Goal: Task Accomplishment & Management: Manage account settings

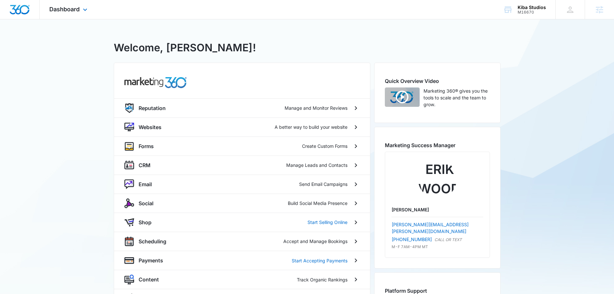
click at [68, 1] on div "Dashboard Apps Reputation Websites Forms CRM Email Social Shop Scheduling Payme…" at bounding box center [69, 9] width 59 height 19
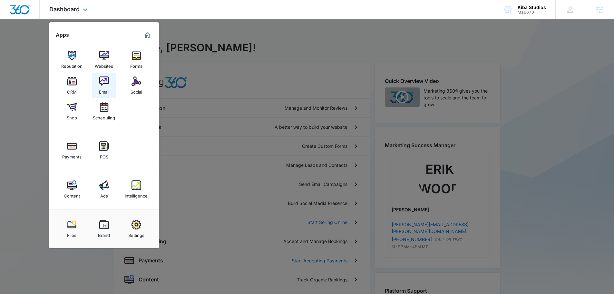
click at [105, 79] on img at bounding box center [104, 81] width 10 height 10
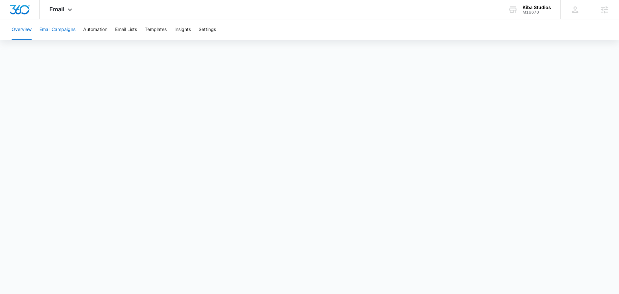
click at [62, 34] on button "Email Campaigns" at bounding box center [57, 29] width 36 height 21
click at [70, 32] on button "Email Campaigns" at bounding box center [57, 29] width 36 height 21
click at [100, 32] on button "Automation" at bounding box center [95, 29] width 24 height 21
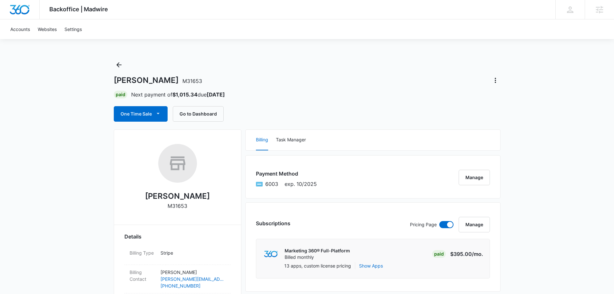
click at [497, 74] on div "William Ohs M31653 Paid Next payment of $1,015.34 due Oct 25 One Time Sale Go t…" at bounding box center [307, 91] width 387 height 62
click at [497, 78] on icon "Actions" at bounding box center [496, 80] width 8 height 8
click at [402, 83] on div "William Ohs M31653 Close Account" at bounding box center [307, 80] width 387 height 10
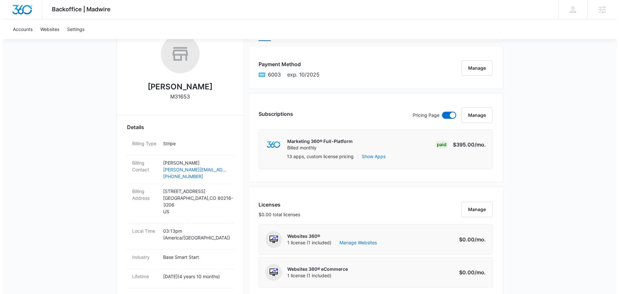
scroll to position [32, 0]
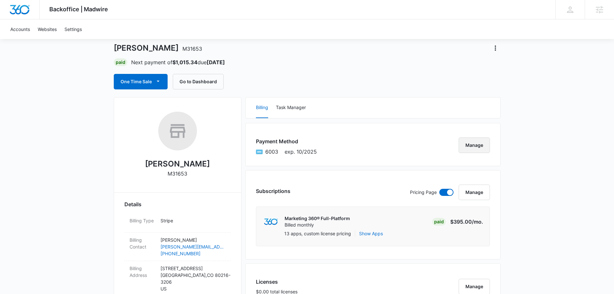
click at [471, 143] on button "Manage" at bounding box center [474, 144] width 31 height 15
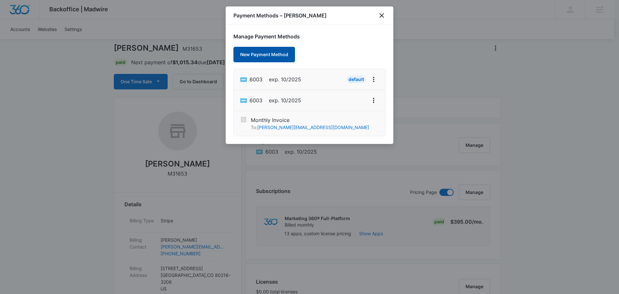
click at [257, 52] on button "New Payment Method" at bounding box center [264, 54] width 62 height 15
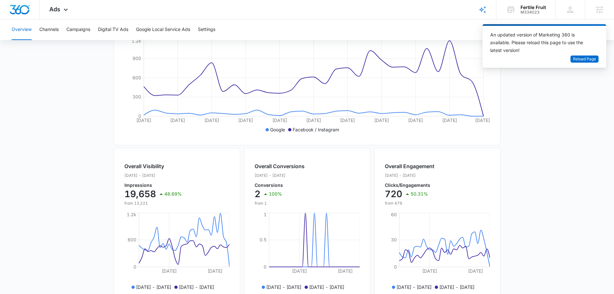
scroll to position [0, 48]
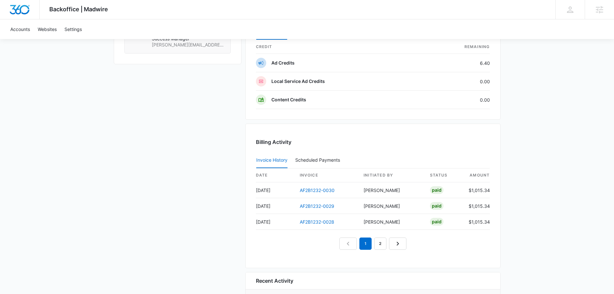
scroll to position [579, 0]
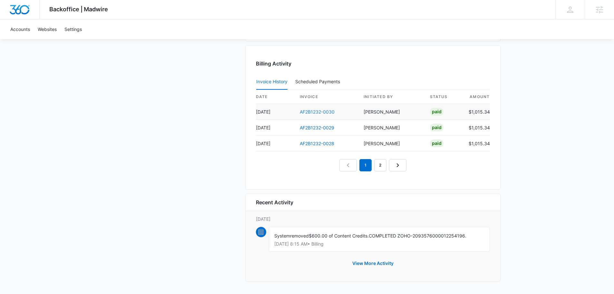
click at [308, 112] on link "AF2B1232-0030" at bounding box center [317, 111] width 35 height 5
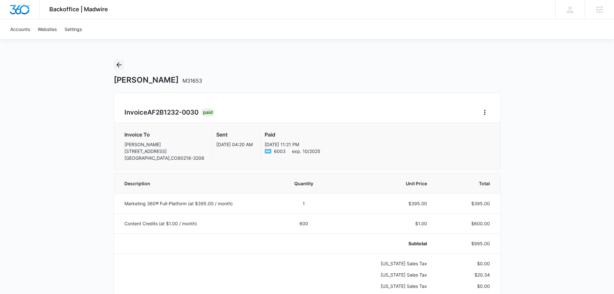
click at [116, 63] on icon "Back" at bounding box center [119, 65] width 8 height 8
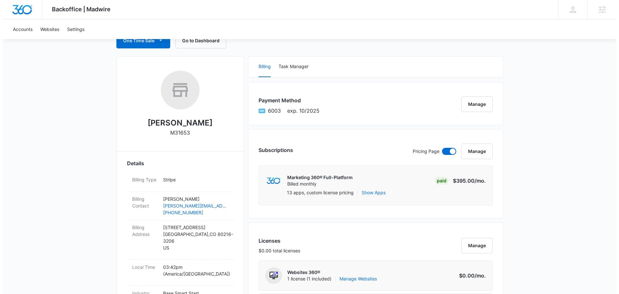
scroll to position [64, 0]
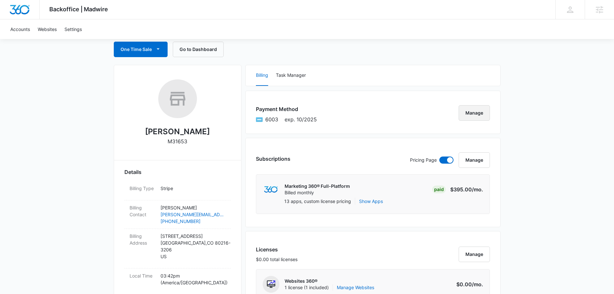
click at [468, 114] on button "Manage" at bounding box center [474, 112] width 31 height 15
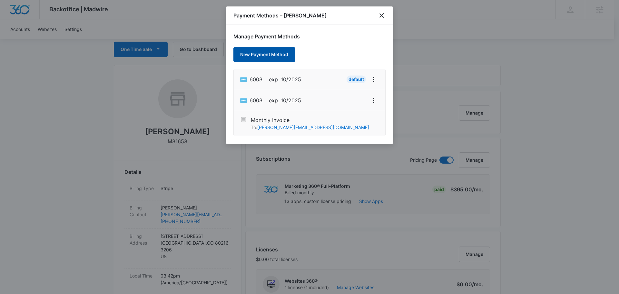
click at [263, 61] on button "New Payment Method" at bounding box center [264, 54] width 62 height 15
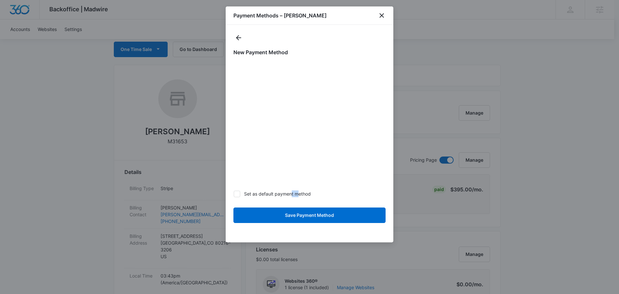
click at [297, 196] on label "Set as default payment method" at bounding box center [309, 193] width 152 height 7
click at [298, 193] on label "Set as default payment method" at bounding box center [309, 193] width 152 height 7
click at [234, 193] on input "Set as default payment method" at bounding box center [233, 193] width 0 height 0
checkbox input "true"
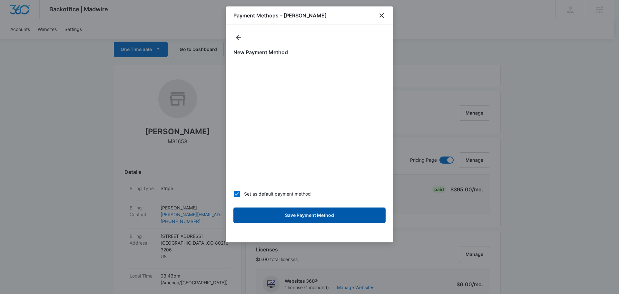
click at [313, 211] on button "Save Payment Method" at bounding box center [309, 214] width 152 height 15
